Goal: Transaction & Acquisition: Book appointment/travel/reservation

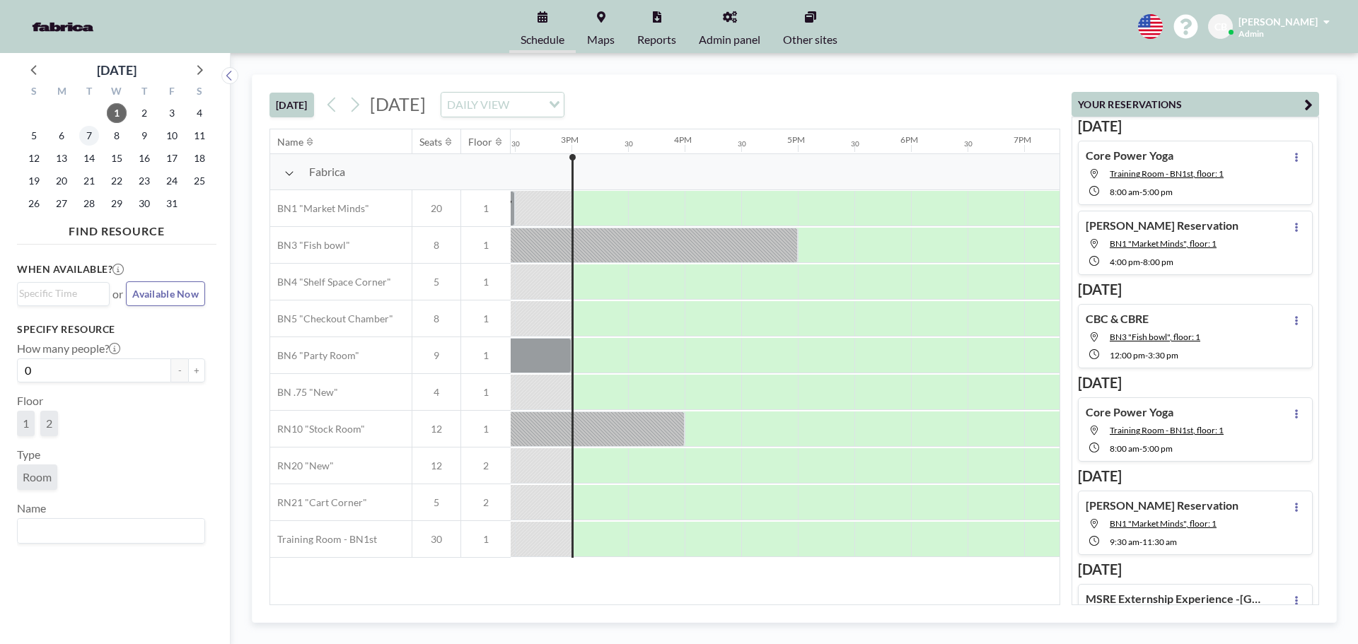
scroll to position [0, 1641]
click at [83, 138] on span "7" at bounding box center [89, 136] width 20 height 20
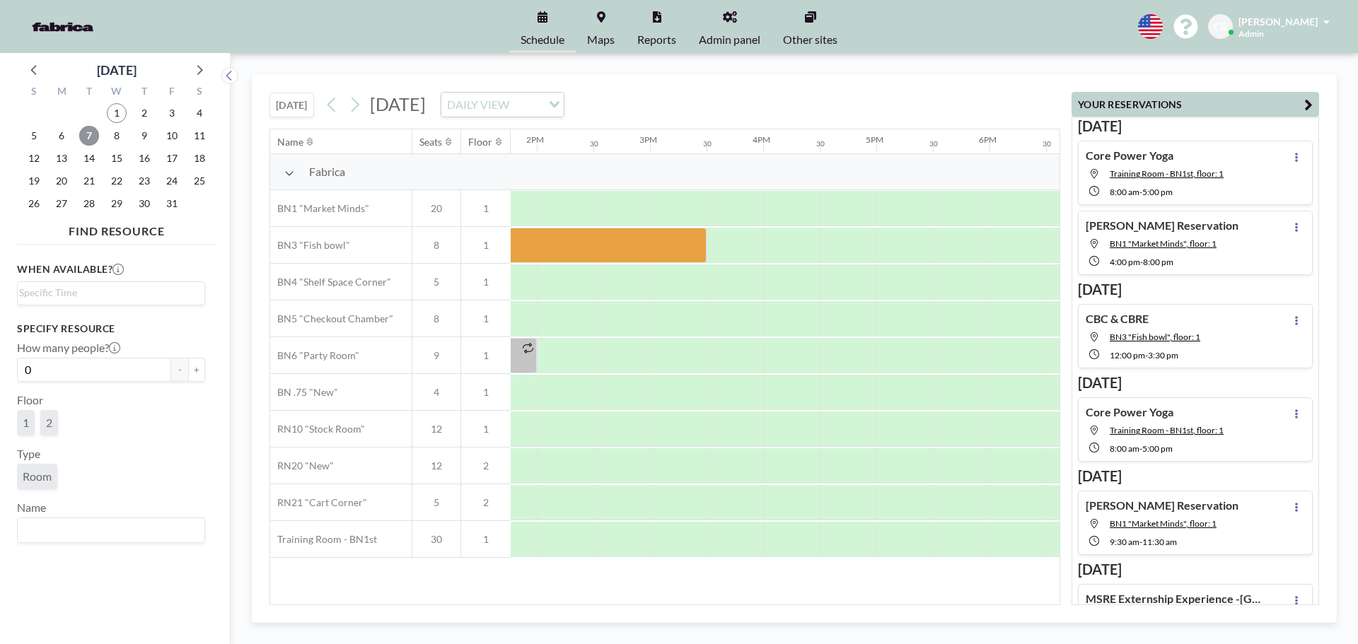
scroll to position [0, 1571]
click at [886, 216] on div at bounding box center [891, 208] width 57 height 35
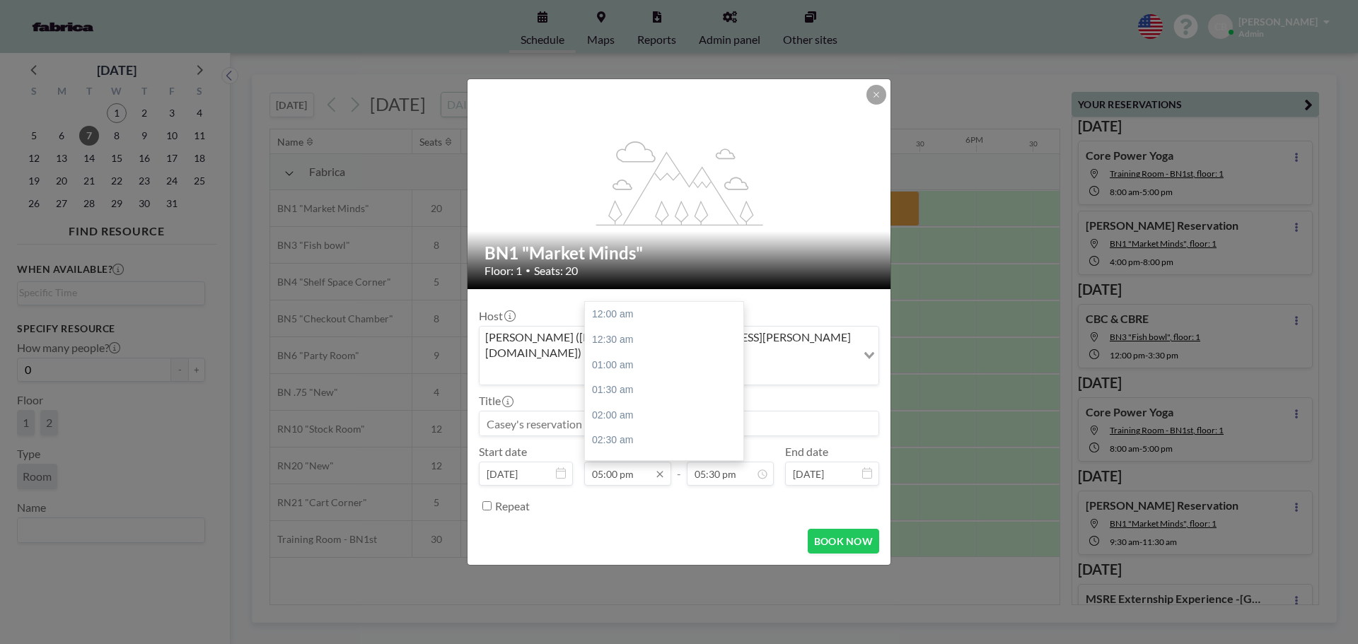
scroll to position [881, 0]
click at [616, 403] on div "07:00 pm" at bounding box center [667, 415] width 165 height 25
type input "07:00 pm"
type input "07:30 pm"
click at [586, 412] on input at bounding box center [678, 424] width 399 height 24
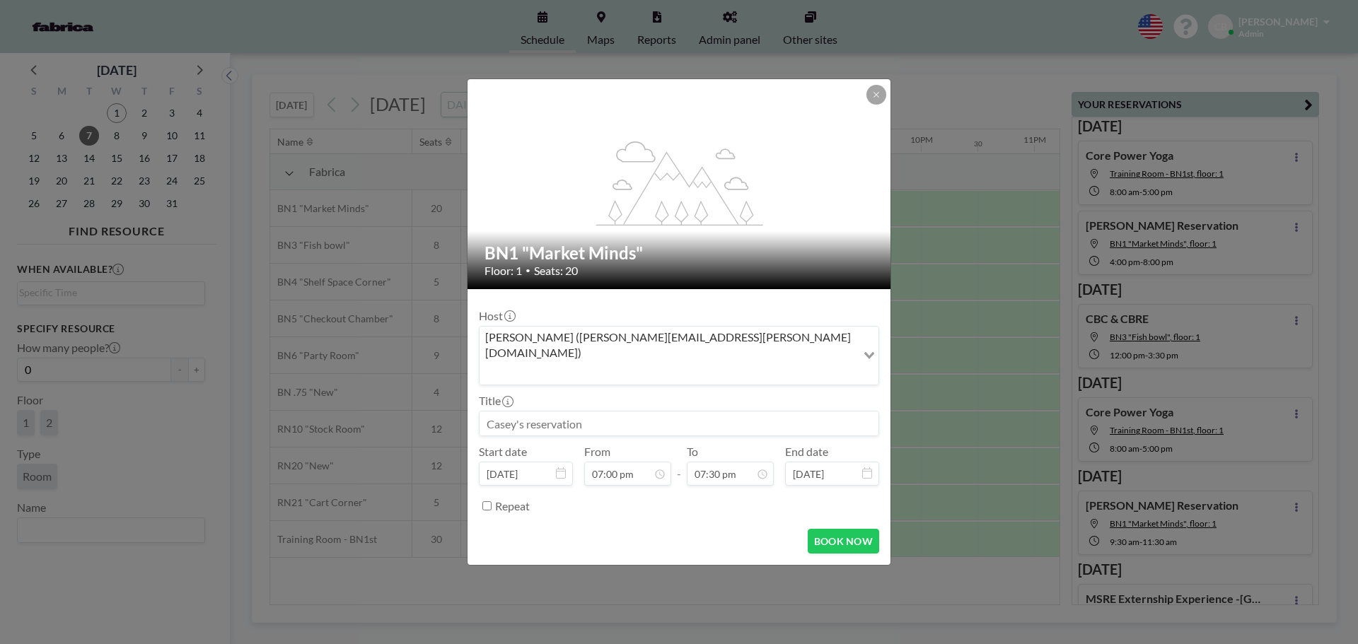
scroll to position [0, 2093]
click at [522, 412] on input "TaylorsReservation" at bounding box center [678, 424] width 399 height 24
type input "Taylors Reservation"
click at [828, 529] on button "BOOK NOW" at bounding box center [843, 541] width 71 height 25
